Goal: Task Accomplishment & Management: Manage account settings

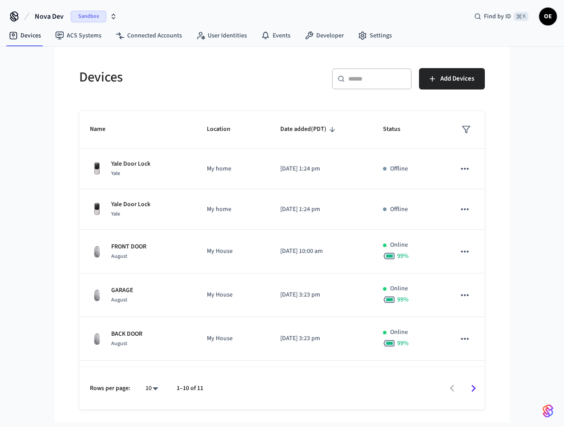
click at [56, 18] on span "Nova Dev" at bounding box center [49, 16] width 29 height 11
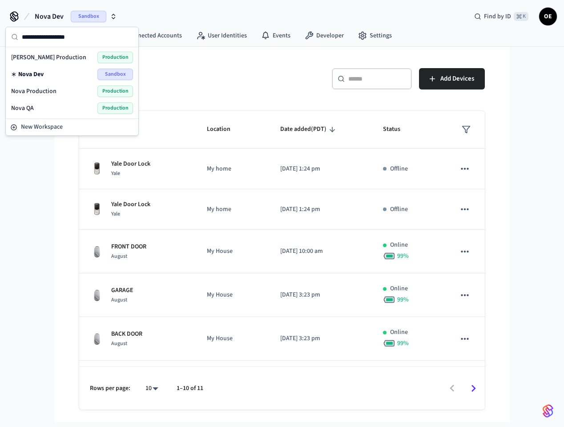
click at [64, 89] on div "Nova Production Production" at bounding box center [72, 91] width 122 height 12
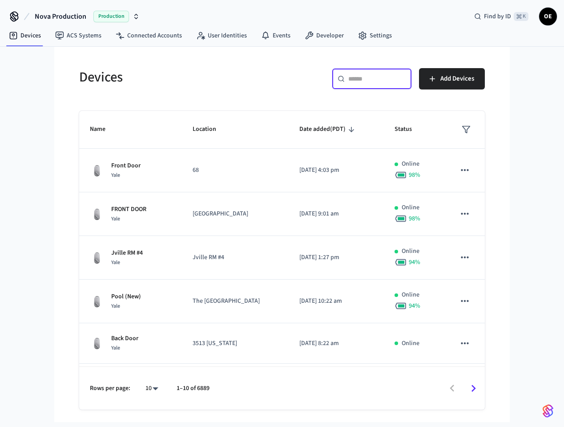
click at [372, 81] on input "text" at bounding box center [378, 78] width 58 height 9
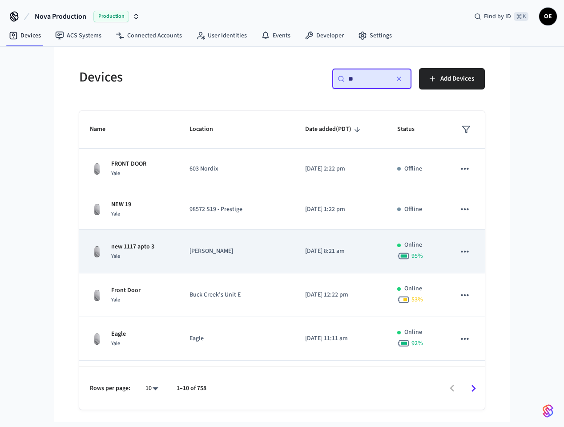
type input "*"
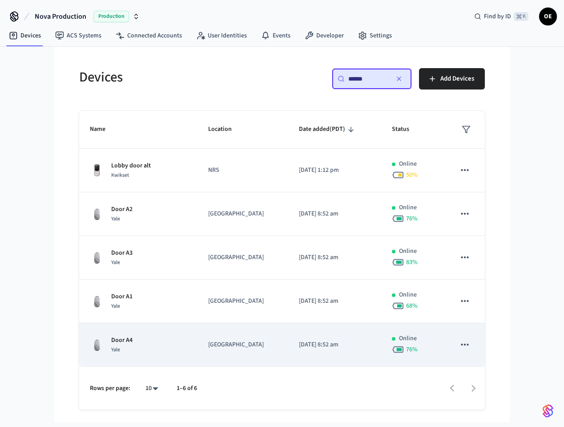
type input "******"
click at [288, 337] on td "[DATE] 8:52 am" at bounding box center [334, 345] width 93 height 44
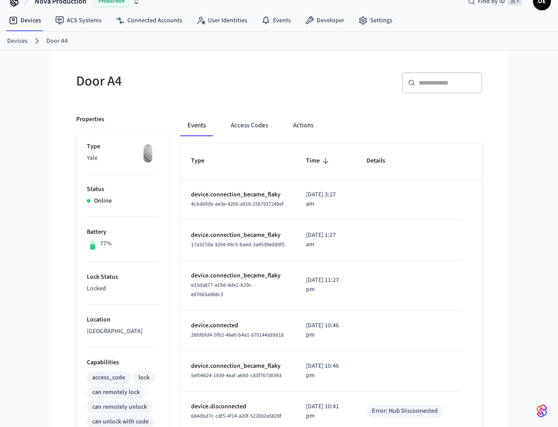
scroll to position [30, 0]
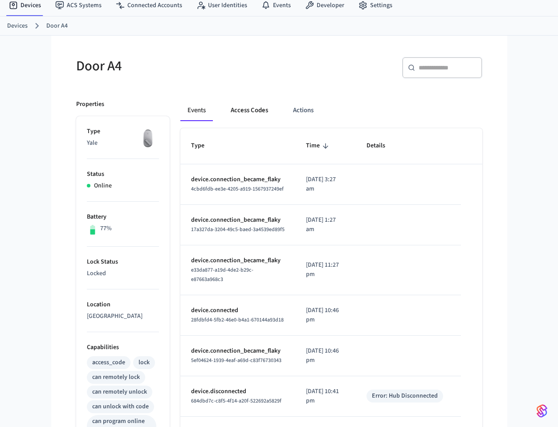
click at [239, 112] on button "Access Codes" at bounding box center [249, 110] width 52 height 21
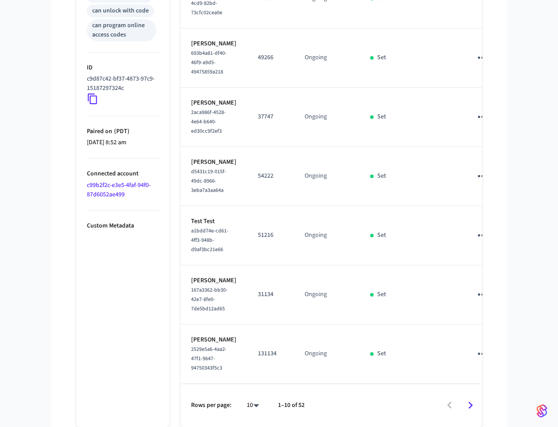
scroll to position [615, 0]
click at [463, 406] on icon "Go to next page" at bounding box center [470, 405] width 14 height 14
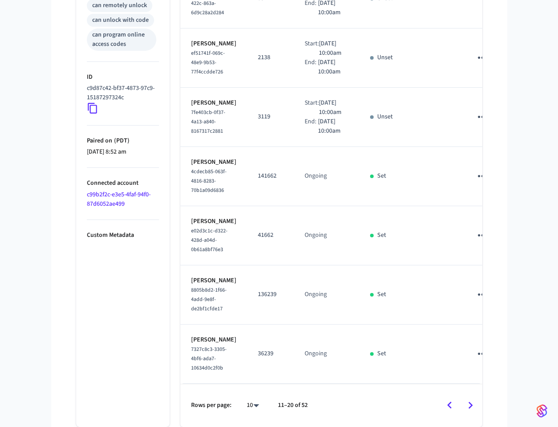
scroll to position [643, 0]
click at [473, 411] on icon "Go to next page" at bounding box center [470, 405] width 14 height 14
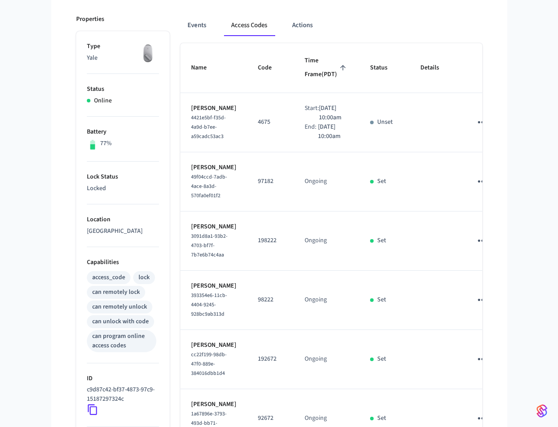
scroll to position [0, 0]
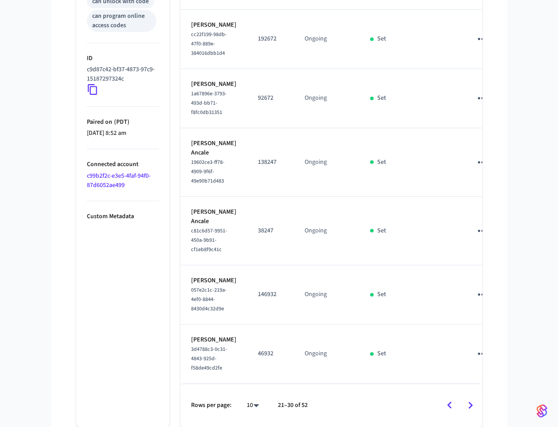
click at [474, 405] on icon "Go to next page" at bounding box center [470, 405] width 14 height 14
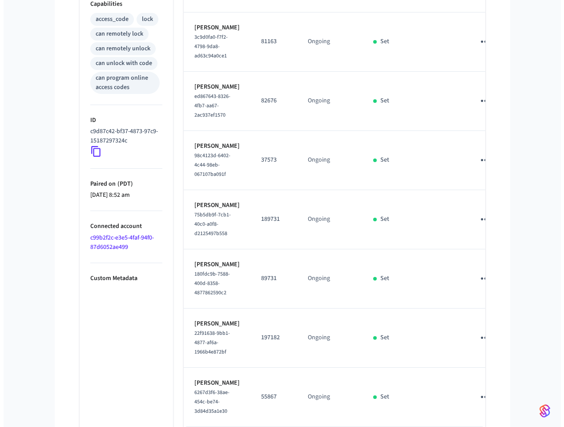
scroll to position [605, 0]
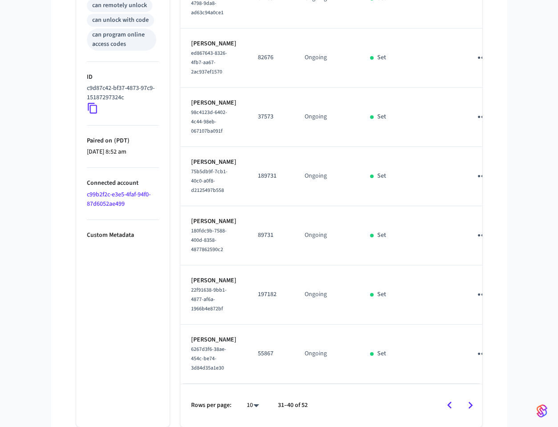
click at [255, 404] on body "Nova Production Production Find by ID ⌘ K OE Devices ACS Systems Connected Acco…" at bounding box center [279, 4] width 558 height 843
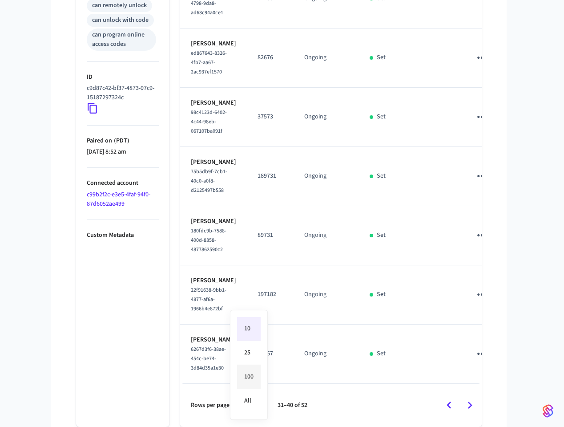
click at [247, 375] on li "100" at bounding box center [249, 377] width 24 height 24
type input "***"
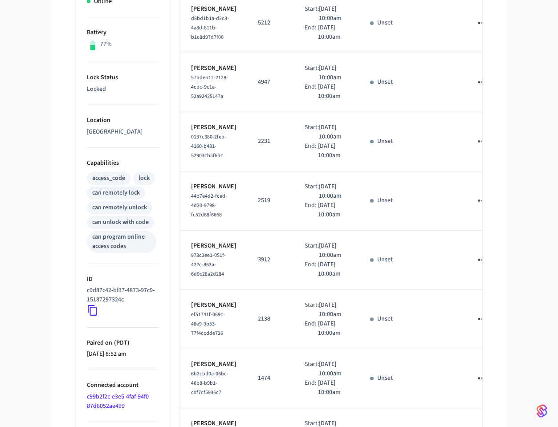
scroll to position [0, 0]
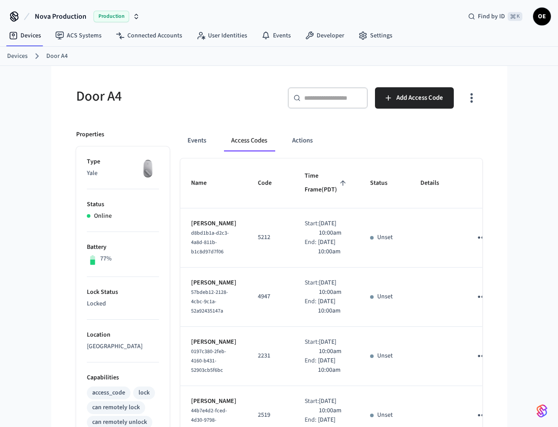
click at [192, 139] on button "Events" at bounding box center [196, 140] width 33 height 21
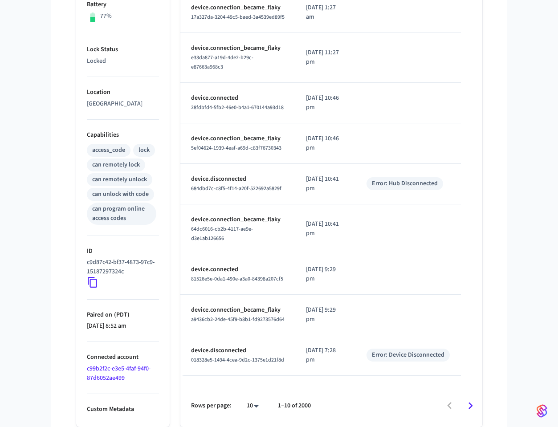
scroll to position [291, 0]
click at [469, 407] on icon "Go to next page" at bounding box center [470, 406] width 14 height 14
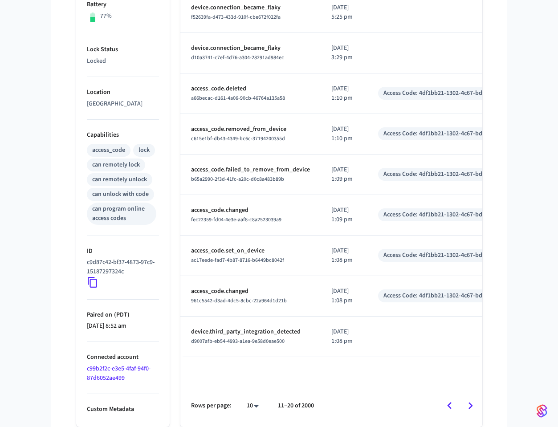
scroll to position [243, 0]
click at [471, 405] on icon "Go to next page" at bounding box center [470, 405] width 4 height 7
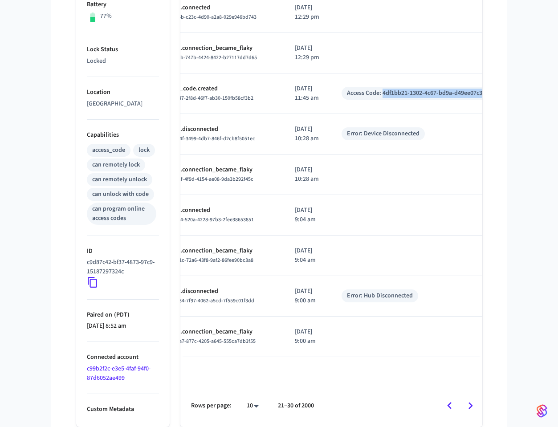
scroll to position [0, 79]
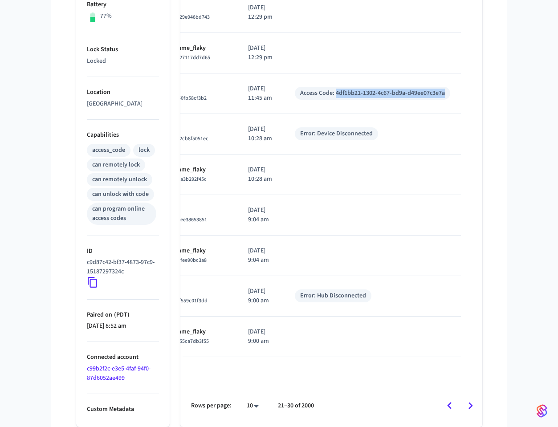
drag, startPoint x: 414, startPoint y: 125, endPoint x: 450, endPoint y: 124, distance: 36.1
click at [450, 114] on td "Access Code: 4df1bb21-1302-4c67-bd9a-d49ee07c3e7a" at bounding box center [372, 93] width 177 height 41
copy div "4df1bb21-1302-4c67-bd9a-d49ee07c3e7a"
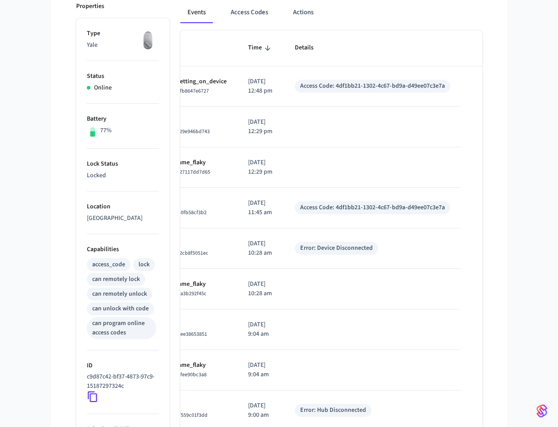
scroll to position [0, 0]
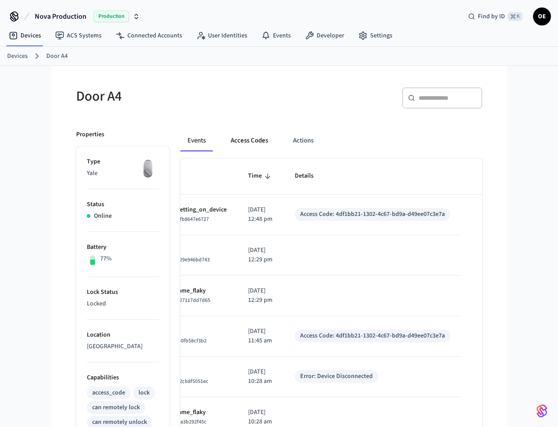
click at [254, 141] on button "Access Codes" at bounding box center [249, 140] width 52 height 21
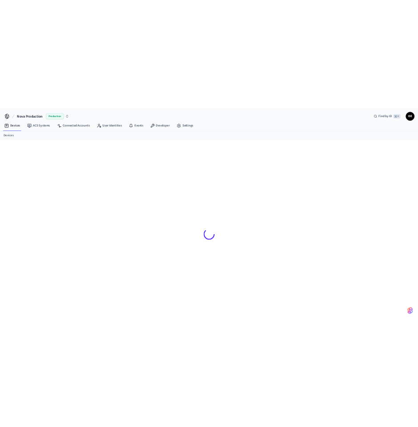
scroll to position [12, 0]
